Goal: Information Seeking & Learning: Learn about a topic

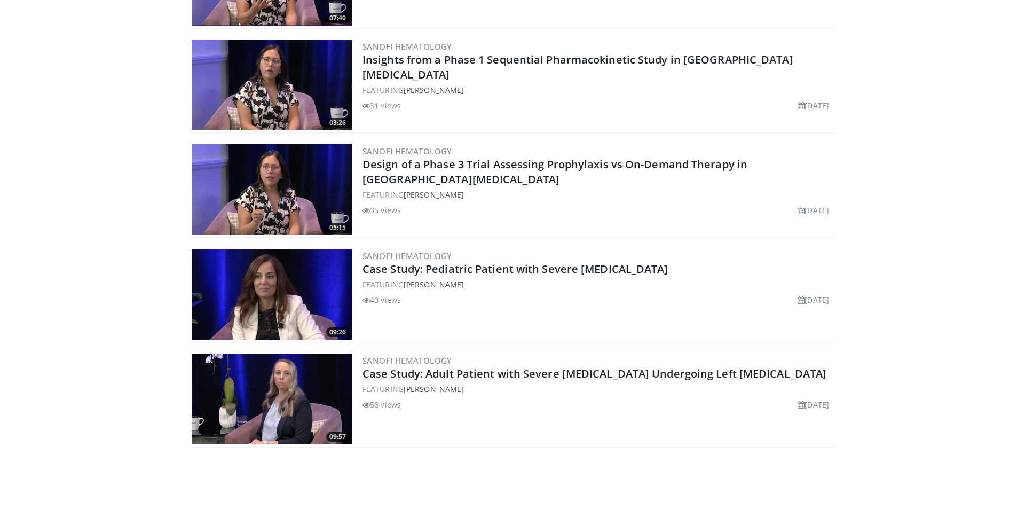
scroll to position [464, 0]
